Goal: Information Seeking & Learning: Understand process/instructions

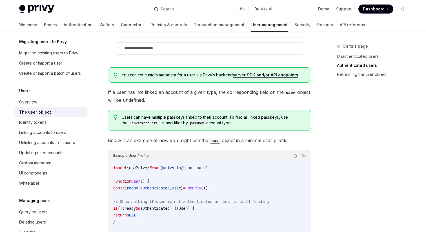
scroll to position [375, 0]
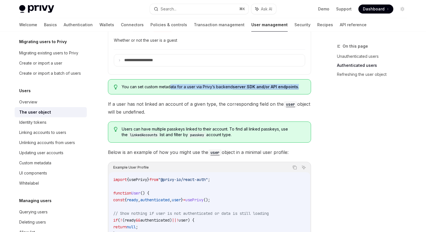
drag, startPoint x: 171, startPoint y: 87, endPoint x: 180, endPoint y: 93, distance: 9.9
click at [180, 93] on div "You can set custom metadata for a user via Privy’s backend server SDK and/or AP…" at bounding box center [209, 86] width 203 height 15
click at [203, 86] on span "You can set custom metadata for a user via Privy’s backend server SDK and/or AP…" at bounding box center [214, 87] width 184 height 6
drag, startPoint x: 199, startPoint y: 87, endPoint x: 204, endPoint y: 88, distance: 4.9
click at [204, 88] on span "You can set custom metadata for a user via Privy’s backend server SDK and/or AP…" at bounding box center [214, 87] width 184 height 6
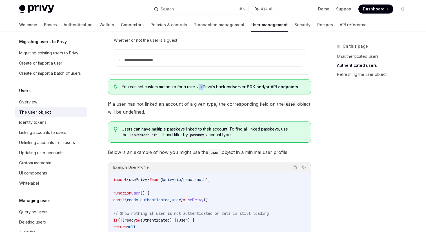
click at [204, 88] on span "You can set custom metadata for a user via Privy’s backend server SDK and/or AP…" at bounding box center [214, 87] width 184 height 6
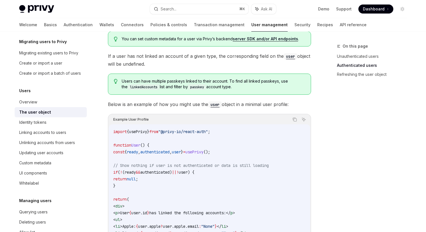
scroll to position [430, 0]
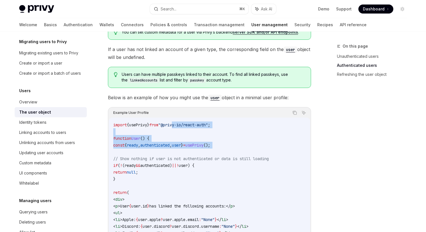
drag, startPoint x: 185, startPoint y: 126, endPoint x: 194, endPoint y: 152, distance: 27.7
click at [194, 152] on code "import { usePrivy } from "@privy-io/react-auth" ; function User () { const { re…" at bounding box center [209, 230] width 193 height 217
click at [199, 154] on code "import { usePrivy } from "@privy-io/react-auth" ; function User () { const { re…" at bounding box center [209, 230] width 193 height 217
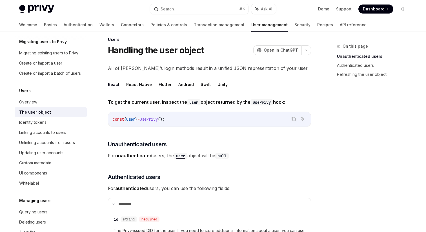
scroll to position [0, 0]
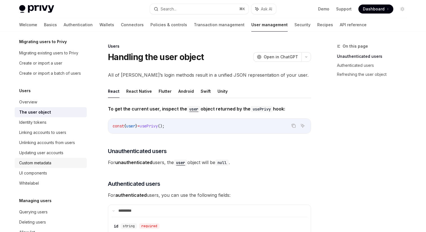
click at [51, 160] on div "Custom metadata" at bounding box center [35, 163] width 32 height 7
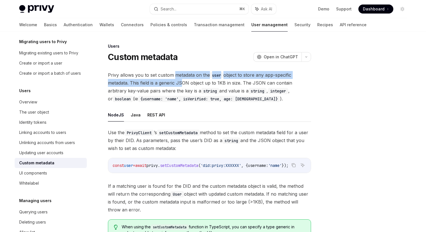
drag, startPoint x: 175, startPoint y: 75, endPoint x: 181, endPoint y: 84, distance: 11.5
click at [181, 84] on span "Privy allows you to set custom metadata on the user object to store any app-spe…" at bounding box center [209, 87] width 203 height 32
click at [192, 82] on span "Privy allows you to set custom metadata on the user object to store any app-spe…" at bounding box center [209, 87] width 203 height 32
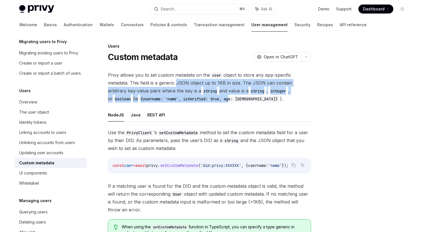
drag, startPoint x: 175, startPoint y: 83, endPoint x: 203, endPoint y: 100, distance: 32.9
click at [203, 100] on span "Privy allows you to set custom metadata on the user object to store any app-spe…" at bounding box center [209, 87] width 203 height 32
click at [209, 105] on div "Privy allows you to set custom metadata on the user object to store any app-spe…" at bounding box center [209, 176] width 203 height 211
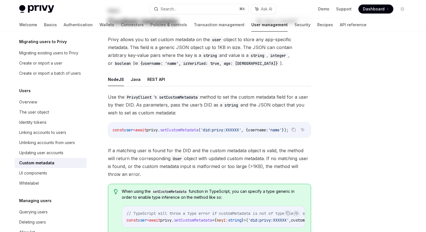
scroll to position [39, 0]
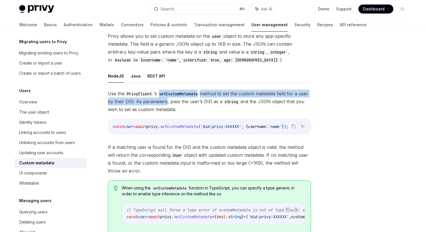
drag, startPoint x: 163, startPoint y: 94, endPoint x: 175, endPoint y: 100, distance: 13.4
click at [175, 100] on span "Use the PrivyClient ’s setCustomMetadata method to set the custom metadata fiel…" at bounding box center [209, 102] width 203 height 24
click at [177, 101] on span "Use the PrivyClient ’s setCustomMetadata method to set the custom metadata fiel…" at bounding box center [209, 102] width 203 height 24
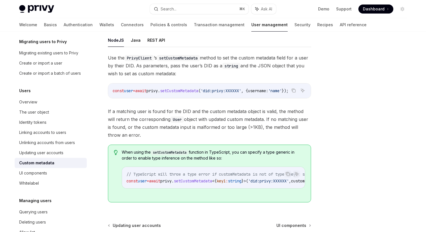
scroll to position [0, 12]
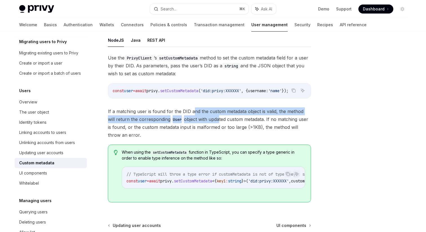
drag, startPoint x: 193, startPoint y: 113, endPoint x: 210, endPoint y: 118, distance: 17.7
click at [210, 118] on span "If a matching user is found for the DID and the custom metadata object is valid…" at bounding box center [209, 123] width 203 height 32
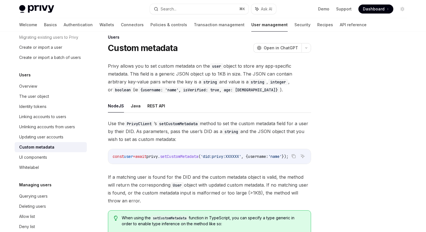
scroll to position [0, 0]
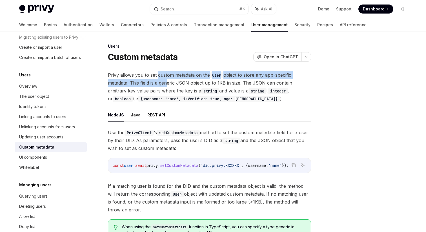
drag, startPoint x: 157, startPoint y: 76, endPoint x: 166, endPoint y: 82, distance: 11.4
click at [166, 82] on span "Privy allows you to set custom metadata on the user object to store any app-spe…" at bounding box center [209, 87] width 203 height 32
click at [174, 83] on span "Privy allows you to set custom metadata on the user object to store any app-spe…" at bounding box center [209, 87] width 203 height 32
drag, startPoint x: 174, startPoint y: 83, endPoint x: 180, endPoint y: 89, distance: 8.0
click at [180, 89] on span "Privy allows you to set custom metadata on the user object to store any app-spe…" at bounding box center [209, 87] width 203 height 32
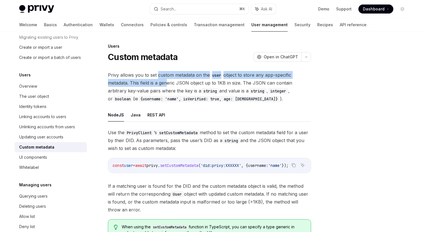
click at [173, 90] on span "Privy allows you to set custom metadata on the user object to store any app-spe…" at bounding box center [209, 87] width 203 height 32
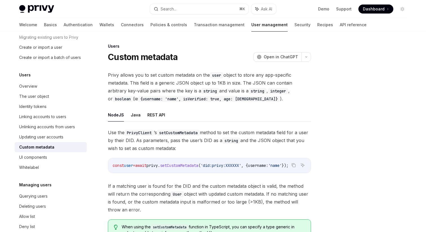
click at [177, 132] on code "setCustomMetadata" at bounding box center [178, 133] width 43 height 6
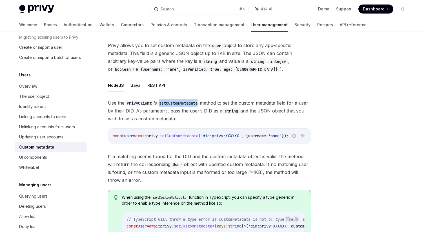
scroll to position [30, 0]
click at [143, 102] on code "PrivyClient" at bounding box center [139, 103] width 29 height 6
click at [140, 102] on code "PrivyClient" at bounding box center [139, 103] width 29 height 6
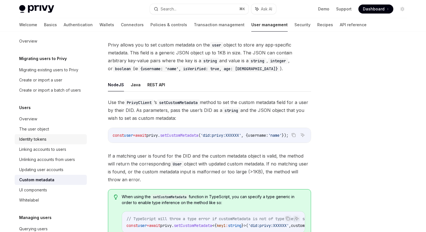
scroll to position [0, 0]
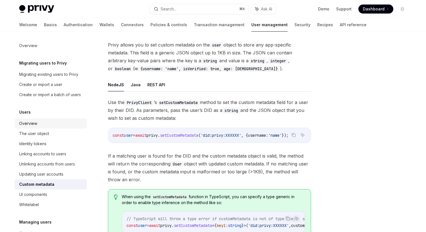
click at [48, 127] on link "Overview" at bounding box center [51, 123] width 72 height 10
type textarea "*"
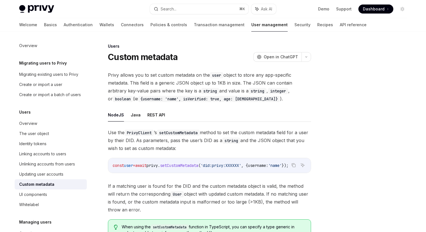
click at [179, 118] on ul "NodeJS Java REST API" at bounding box center [209, 115] width 203 height 14
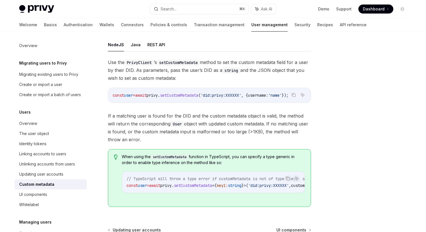
drag, startPoint x: 191, startPoint y: 70, endPoint x: 206, endPoint y: 78, distance: 16.9
click at [206, 78] on span "Use the PrivyClient ’s setCustomMetadata method to set the custom metadata fiel…" at bounding box center [209, 70] width 203 height 24
click at [216, 79] on span "Use the PrivyClient ’s setCustomMetadata method to set the custom metadata fiel…" at bounding box center [209, 70] width 203 height 24
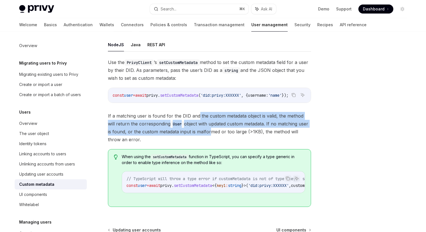
drag, startPoint x: 197, startPoint y: 120, endPoint x: 204, endPoint y: 133, distance: 14.1
click at [204, 133] on span "If a matching user is found for the DID and the custom metadata object is valid…" at bounding box center [209, 128] width 203 height 32
click at [227, 133] on span "If a matching user is found for the DID and the custom metadata object is valid…" at bounding box center [209, 128] width 203 height 32
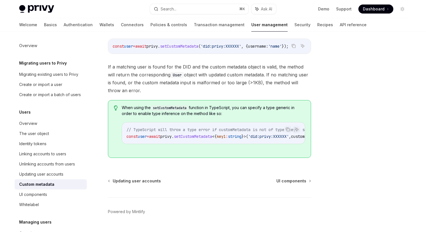
scroll to position [122, 0]
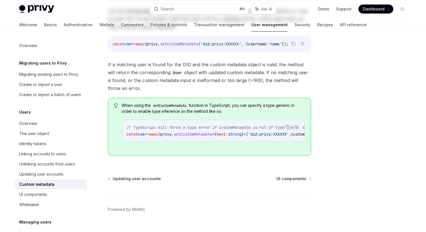
type textarea "*"
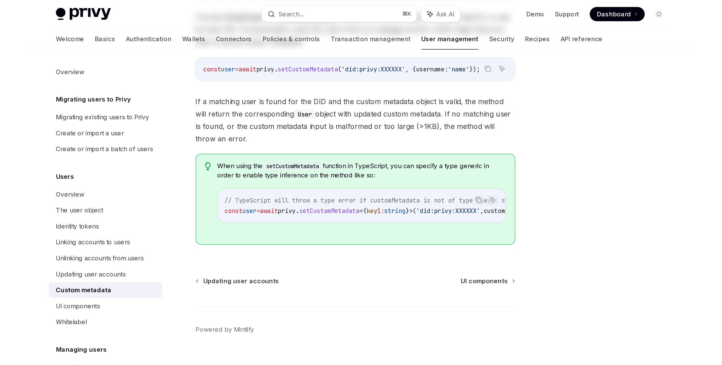
scroll to position [5, 0]
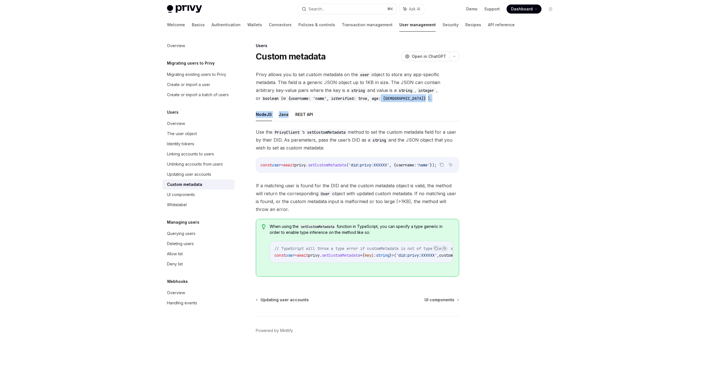
drag, startPoint x: 355, startPoint y: 91, endPoint x: 373, endPoint y: 99, distance: 19.6
click at [373, 99] on div "Privy allows you to set custom metadata on the user object to store any app-spe…" at bounding box center [357, 176] width 203 height 211
click at [384, 101] on div "Privy allows you to set custom metadata on the user object to store any app-spe…" at bounding box center [357, 176] width 203 height 211
